Goal: Information Seeking & Learning: Learn about a topic

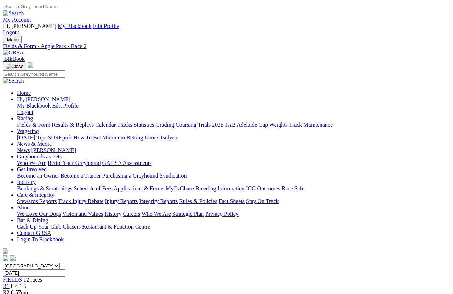
click at [88, 122] on link "Results & Replays" at bounding box center [73, 125] width 42 height 6
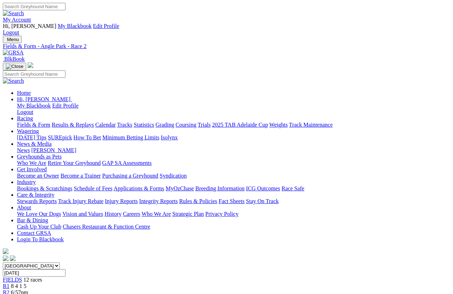
click at [10, 294] on link "R3" at bounding box center [6, 299] width 7 height 6
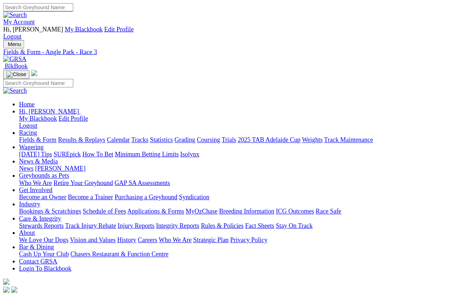
scroll to position [5, 0]
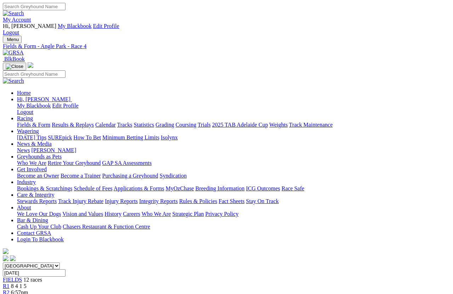
scroll to position [5, 0]
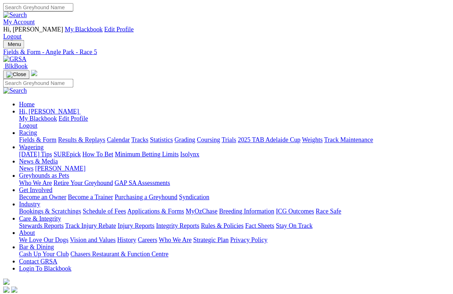
scroll to position [5, 0]
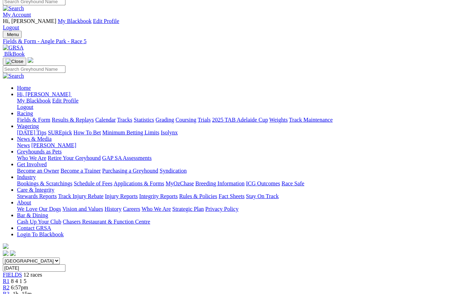
click at [10, 262] on link "R2" at bounding box center [6, 287] width 7 height 6
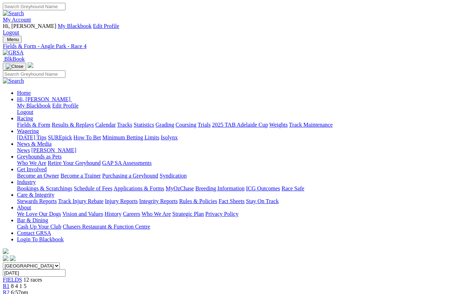
click at [10, 289] on link "R2" at bounding box center [6, 292] width 7 height 6
